Goal: Find specific page/section: Find specific page/section

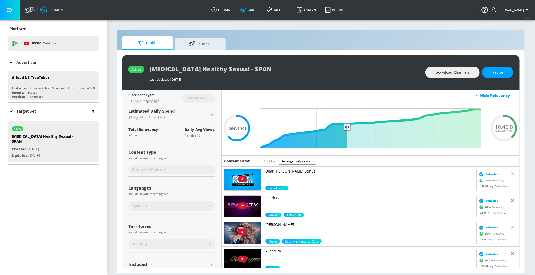
click at [31, 63] on p "Advertiser" at bounding box center [26, 63] width 20 height 6
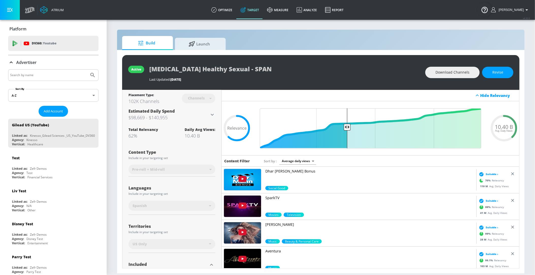
click at [29, 76] on input "Search by name" at bounding box center [48, 75] width 77 height 7
type input "KPMG"
click at [92, 79] on button "Submit Search" at bounding box center [92, 75] width 11 height 11
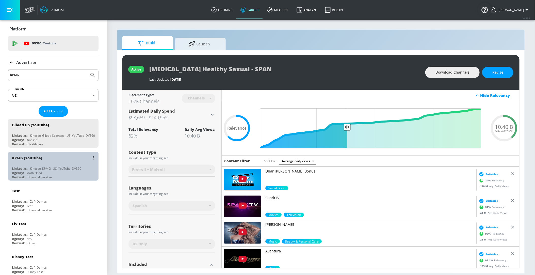
click at [35, 167] on div "Kinesso_KPMG _US_YouTube_DV360" at bounding box center [55, 168] width 51 height 4
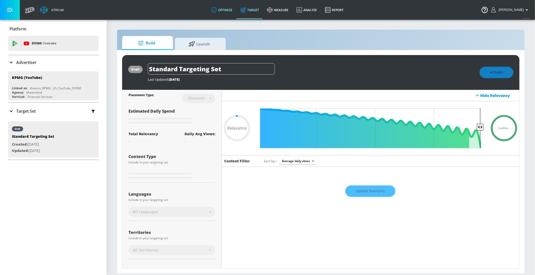
type input "0.05"
click at [222, 9] on link "optimize" at bounding box center [221, 10] width 29 height 18
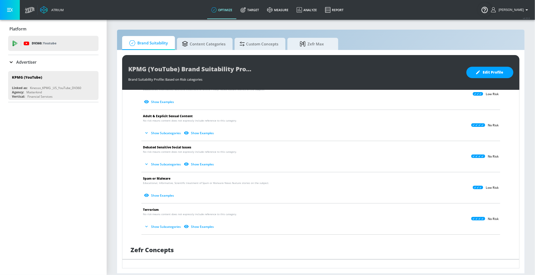
scroll to position [350, 0]
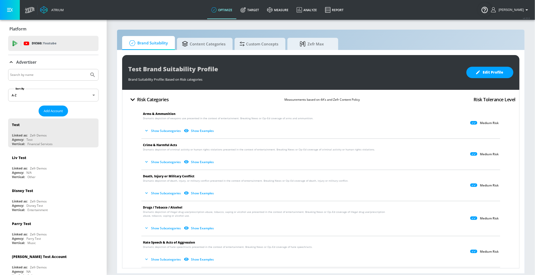
scroll to position [358, 0]
